Goal: Transaction & Acquisition: Purchase product/service

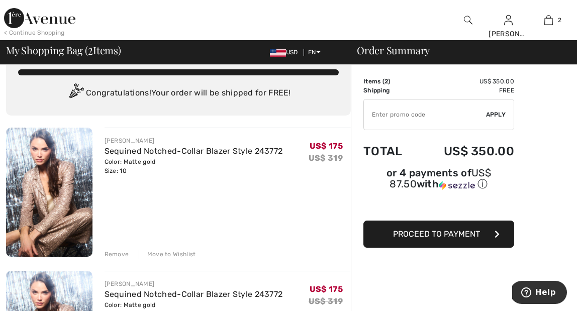
scroll to position [16, 0]
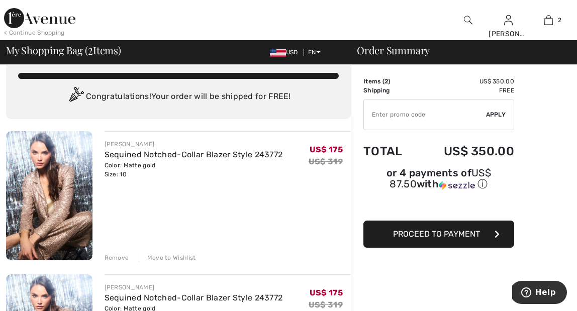
click at [124, 256] on div "Remove" at bounding box center [116, 257] width 25 height 9
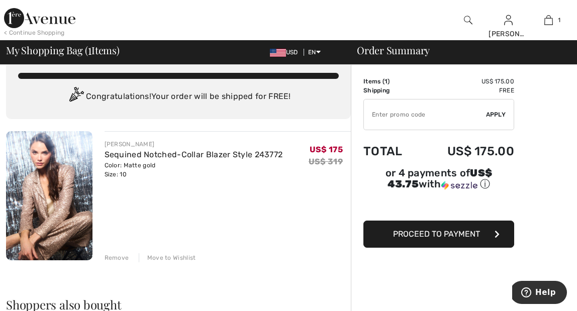
scroll to position [0, 0]
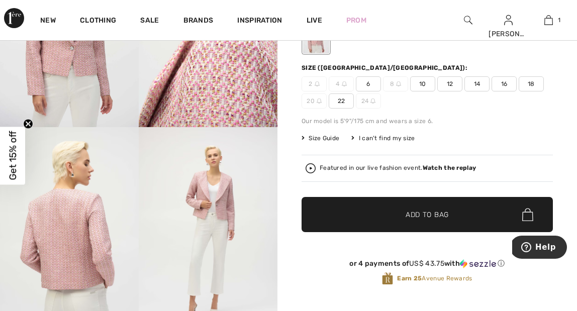
click at [423, 86] on span "10" at bounding box center [422, 83] width 25 height 15
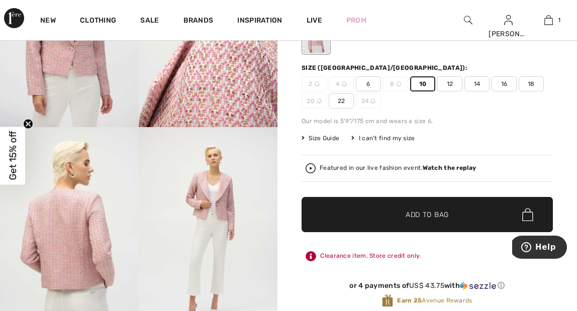
click at [452, 84] on span "12" at bounding box center [449, 83] width 25 height 15
click at [432, 210] on span "Add to Bag" at bounding box center [426, 214] width 43 height 11
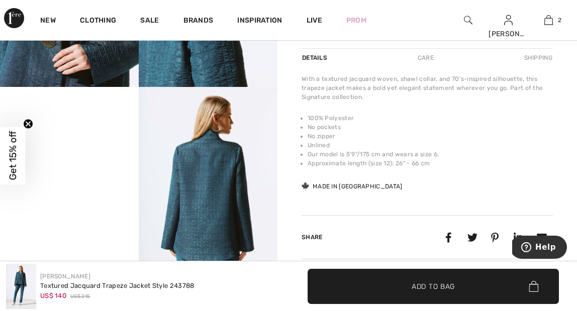
scroll to position [380, 0]
